Goal: Task Accomplishment & Management: Manage account settings

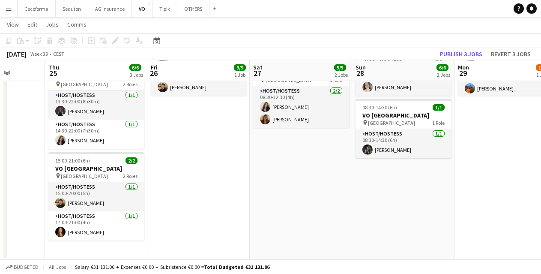
scroll to position [131, 0]
click at [247, 195] on app-date-cell "07:15-21:45 (14h30m) 9/9 VO Europe pin Borschette Center 3 Roles Host/Hostess […" at bounding box center [198, 112] width 102 height 294
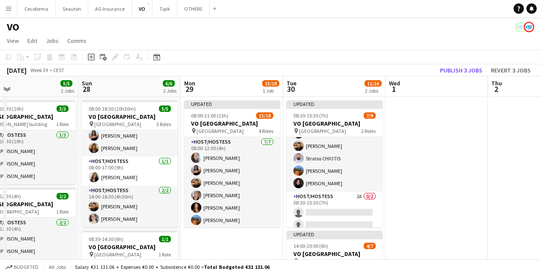
scroll to position [0, 333]
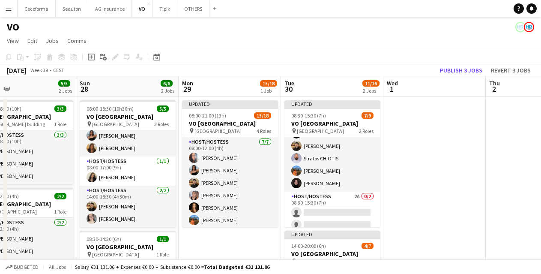
drag, startPoint x: 489, startPoint y: 240, endPoint x: 213, endPoint y: 222, distance: 276.6
click at [213, 222] on app-calendar-viewport "Wed 24 Thu 25 6/6 3 Jobs Fri 26 9/9 1 Job Sat 27 5/5 2 Jobs Sun 28 6/6 2 Jobs M…" at bounding box center [270, 233] width 541 height 315
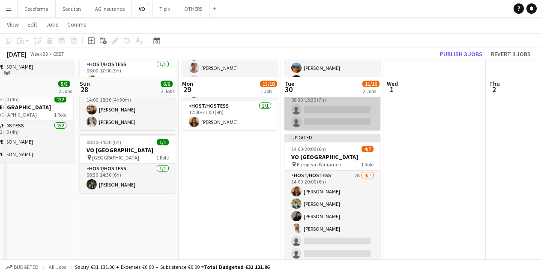
scroll to position [129, 0]
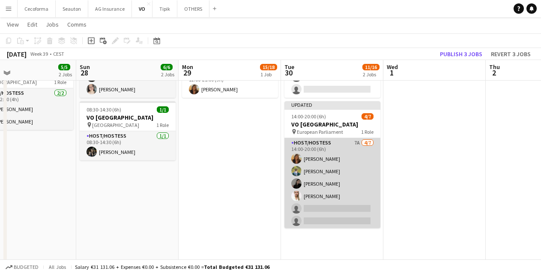
click at [332, 186] on app-card-role "Host/Hostess 7A [DATE] 14:00-20:00 (6h) [PERSON_NAME] [PERSON_NAME] [PERSON_NAM…" at bounding box center [333, 190] width 96 height 104
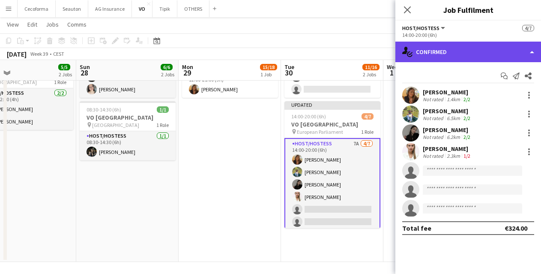
click at [457, 45] on div "single-neutral-actions-check-2 Confirmed" at bounding box center [469, 52] width 146 height 21
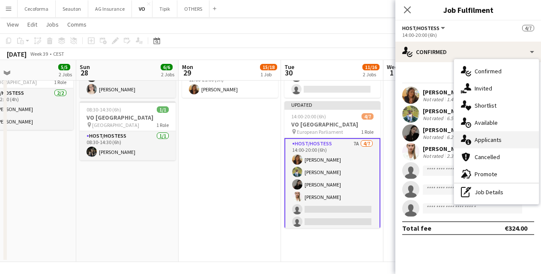
click at [499, 140] on span "Applicants" at bounding box center [488, 140] width 27 height 8
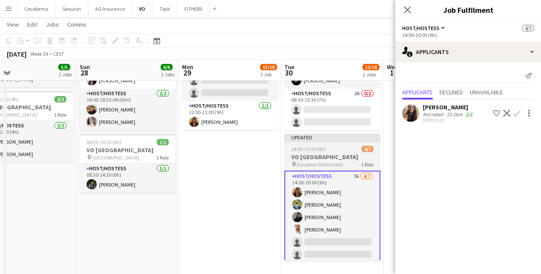
scroll to position [43, 0]
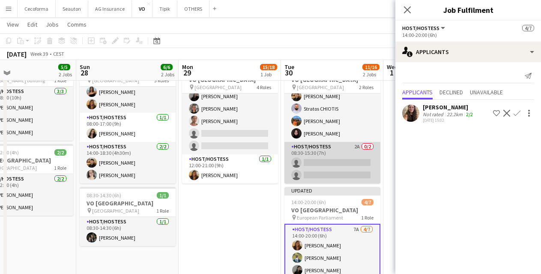
click at [325, 167] on app-card-role "Host/Hostess 2A 0/2 08:30-15:30 (7h) single-neutral-actions single-neutral-acti…" at bounding box center [333, 163] width 96 height 42
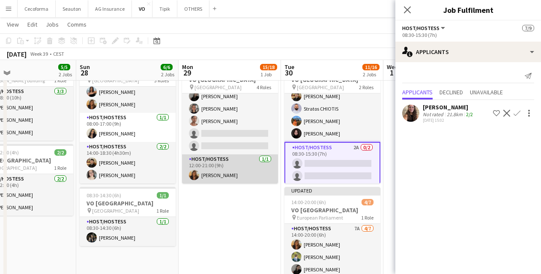
click at [236, 165] on app-card-role "Host/Hostess [DATE] 12:00-21:00 (9h) [PERSON_NAME]" at bounding box center [230, 168] width 96 height 29
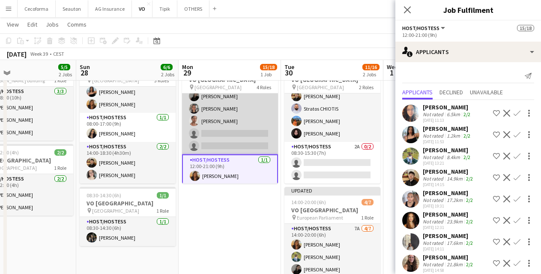
click at [236, 144] on app-card-role "Host/Hostess 12A [DATE] 12:00-18:00 (6h) [PERSON_NAME] [PERSON_NAME] Rapcea [PE…" at bounding box center [230, 108] width 96 height 91
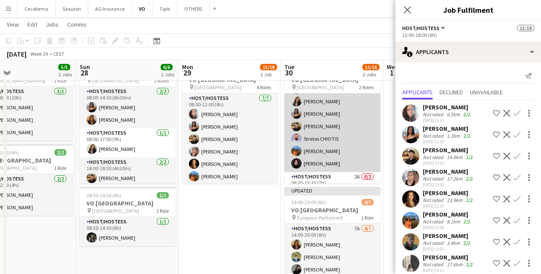
scroll to position [0, 0]
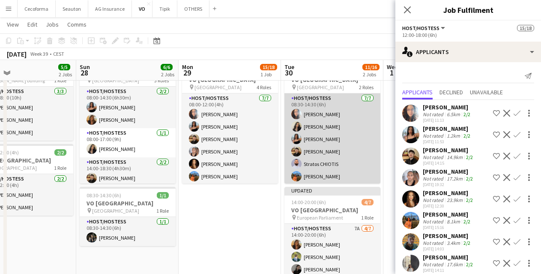
click at [327, 150] on app-card-role "Host/Hostess [DATE] 08:30-14:30 (6h) [PERSON_NAME] Louissi Alexia [PERSON_NAME]…" at bounding box center [333, 145] width 96 height 104
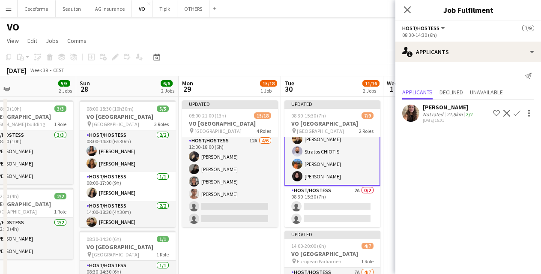
scroll to position [201, 0]
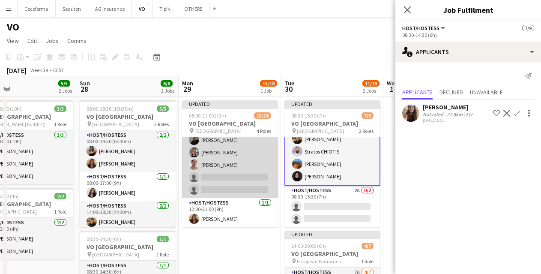
click at [239, 177] on app-card-role "Host/Hostess 12A [DATE] 12:00-18:00 (6h) [PERSON_NAME] [PERSON_NAME] Rapcea [PE…" at bounding box center [230, 152] width 96 height 91
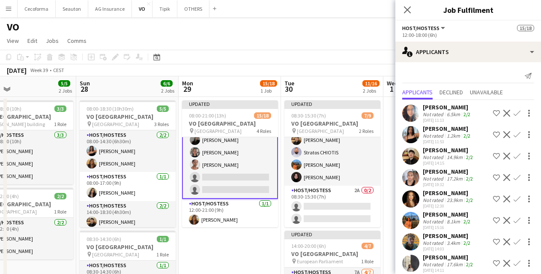
scroll to position [37, 0]
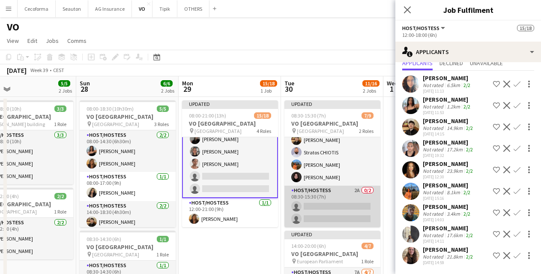
click at [351, 202] on app-card-role "Host/Hostess 2A 0/2 08:30-15:30 (7h) single-neutral-actions single-neutral-acti…" at bounding box center [333, 207] width 96 height 42
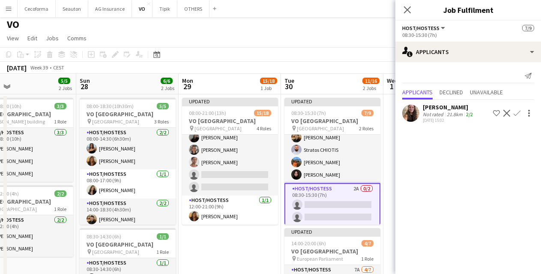
scroll to position [0, 0]
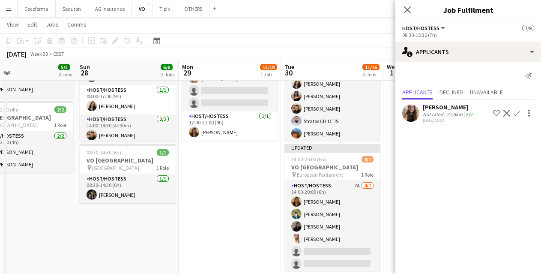
click at [260, 184] on app-date-cell "Updated 08:00-21:00 (13h) 15/18 VO Europe pin UR Square 4 Roles Host/Hostess [D…" at bounding box center [230, 157] width 102 height 294
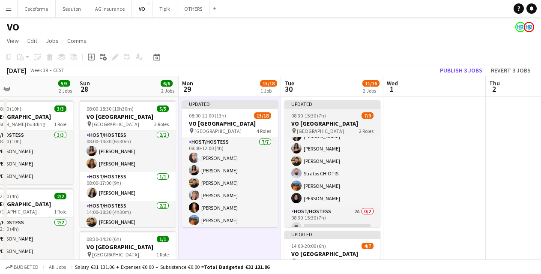
scroll to position [55, 0]
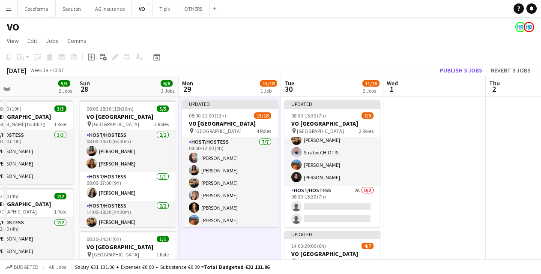
click at [456, 160] on app-date-cell at bounding box center [435, 244] width 102 height 294
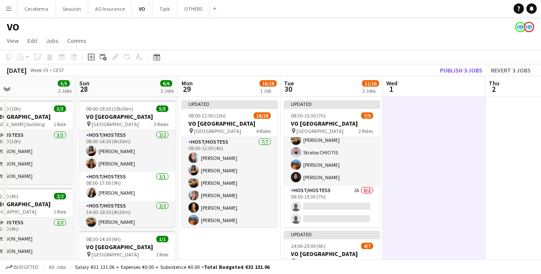
click at [486, 169] on app-date-cell at bounding box center [537, 244] width 102 height 294
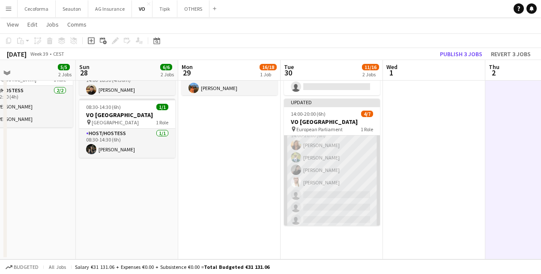
scroll to position [14, 0]
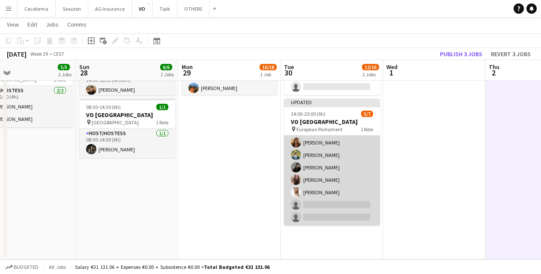
click at [326, 190] on app-card-role "Host/Hostess 6A [DATE] 14:00-20:00 (6h) [PERSON_NAME] [PERSON_NAME] [PERSON_NAM…" at bounding box center [332, 174] width 96 height 104
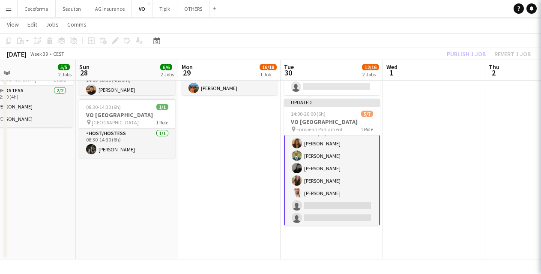
scroll to position [15, 0]
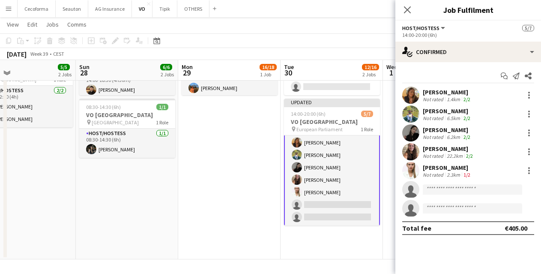
click at [423, 148] on div "[PERSON_NAME] Not rated 22.2km 2/2" at bounding box center [469, 151] width 146 height 17
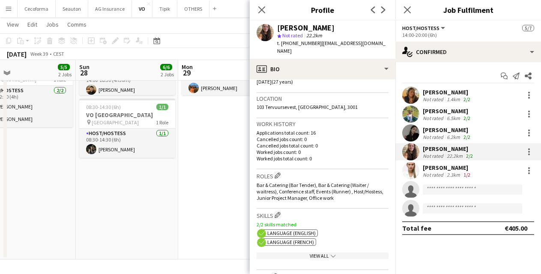
scroll to position [214, 0]
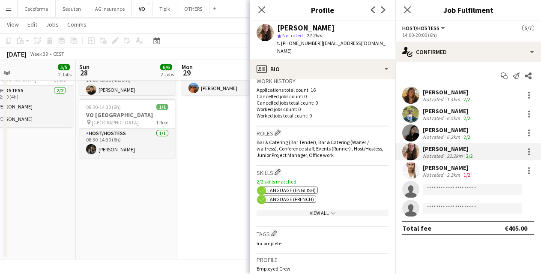
click at [237, 215] on app-date-cell "Updated 08:00-21:00 (13h) 16/18 VO Europe pin UR Square 4 Roles Host/Hostess [D…" at bounding box center [229, 112] width 102 height 294
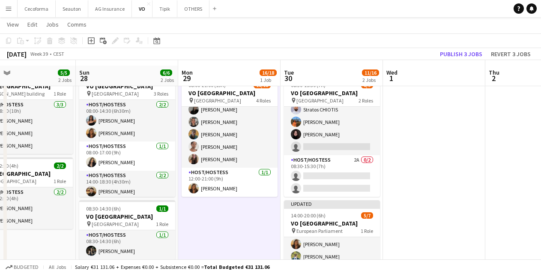
scroll to position [43, 0]
